Goal: Information Seeking & Learning: Check status

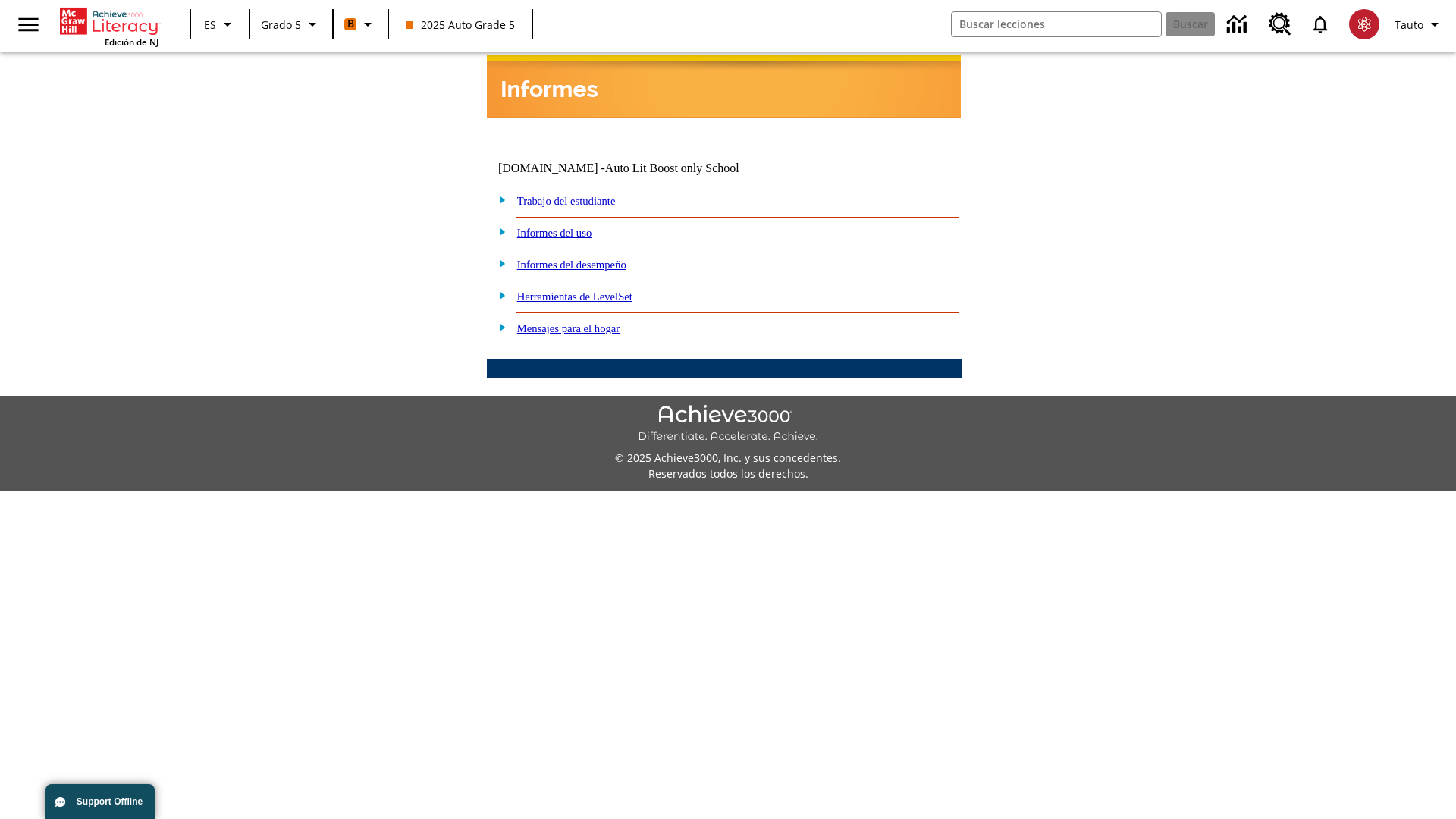
click at [591, 258] on link "Informes del desempeño" at bounding box center [572, 264] width 109 height 12
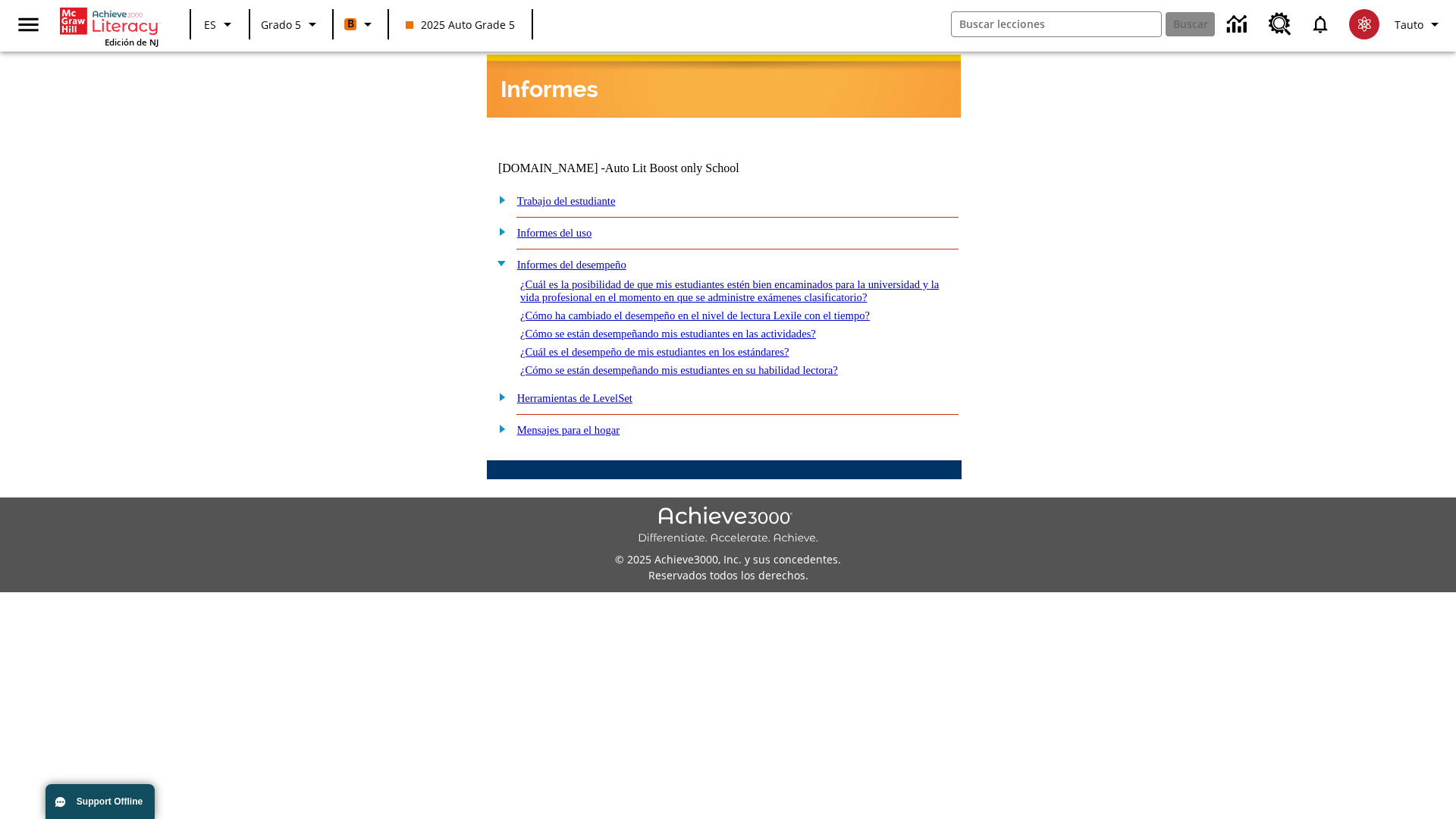
click at [706, 364] on link "¿Cómo se están desempeñando mis estudiantes en su habilidad lectora?" at bounding box center [679, 370] width 318 height 12
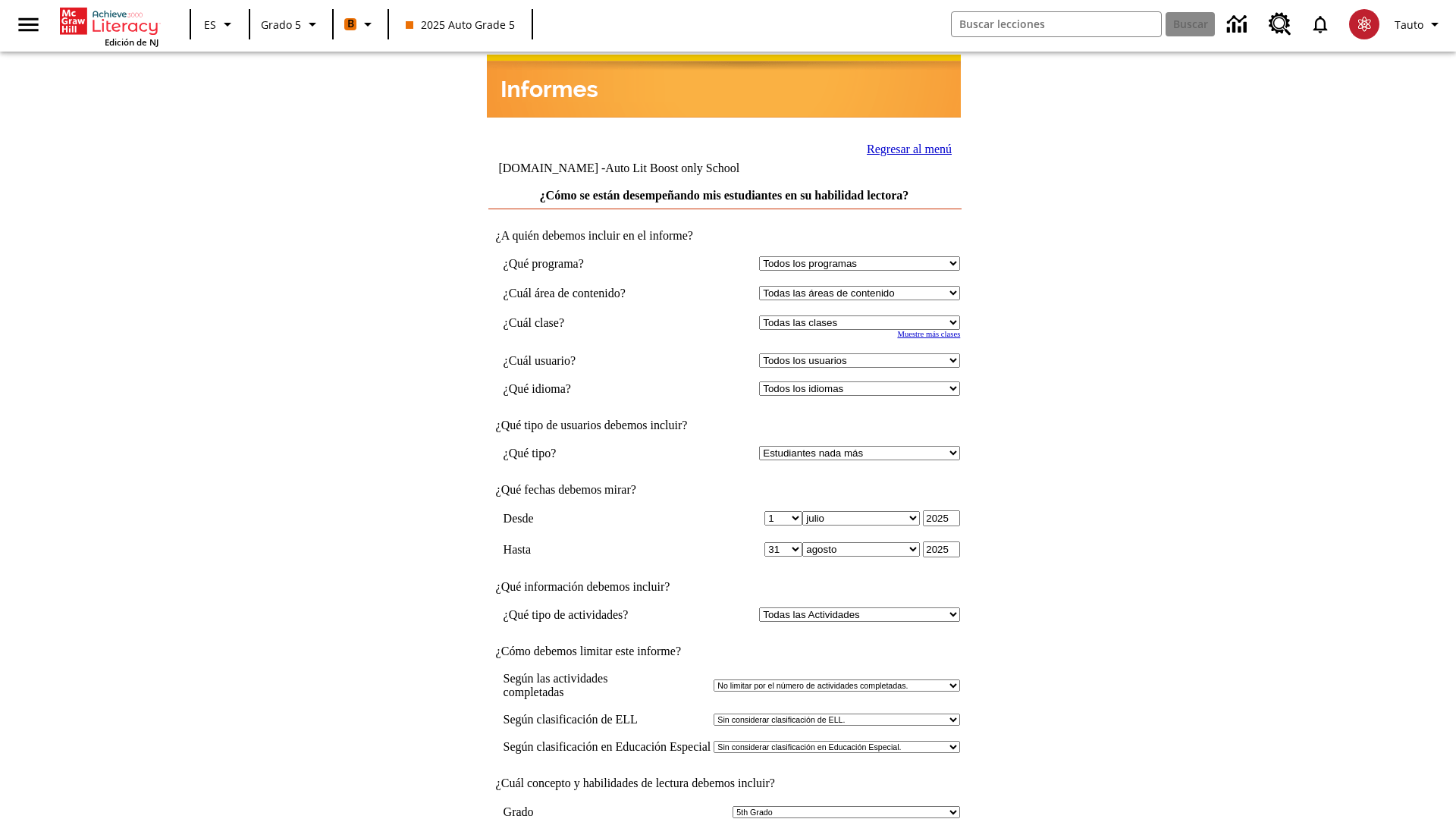
click at [863, 315] on select "Seleccionar una clase: Todas las clases 2025 Auto Grade 5 OL 2025 Auto Grade 6" at bounding box center [860, 322] width 201 height 15
select select "11133131"
click at [863, 353] on select "Todos los usuarios Cat, Sautoen Cat, Sautoes Cat, Sautoss Donotlogin, Sautoen T…" at bounding box center [860, 360] width 201 height 15
select select "21437107"
